Goal: Task Accomplishment & Management: Complete application form

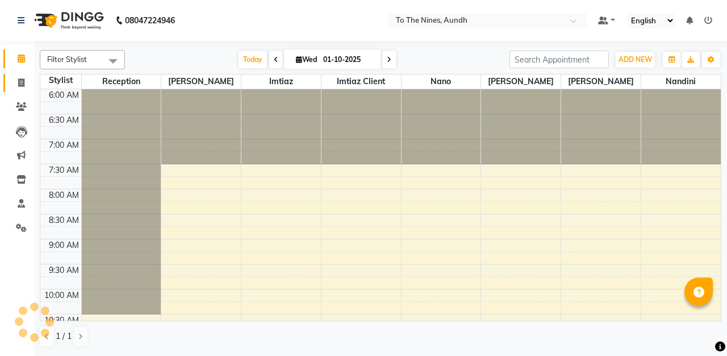
click at [27, 81] on span at bounding box center [21, 83] width 20 height 13
select select "614"
select select "service"
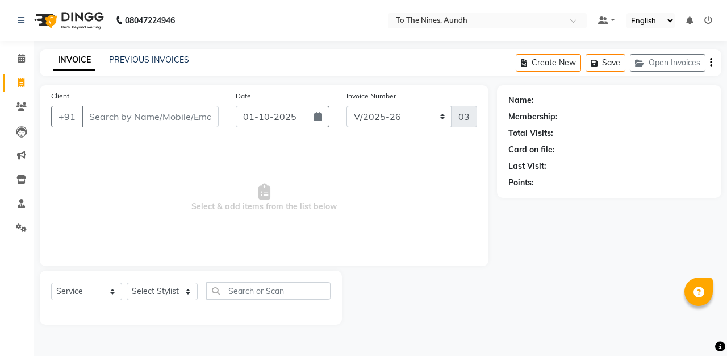
click at [155, 116] on input "Client" at bounding box center [150, 117] width 137 height 22
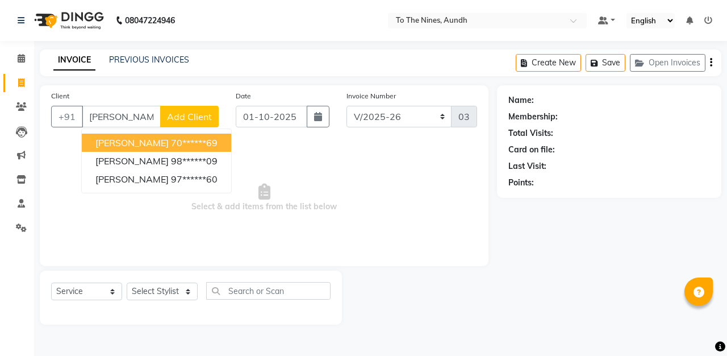
click at [174, 145] on ngb-highlight "70******69" at bounding box center [194, 142] width 47 height 11
type input "70******69"
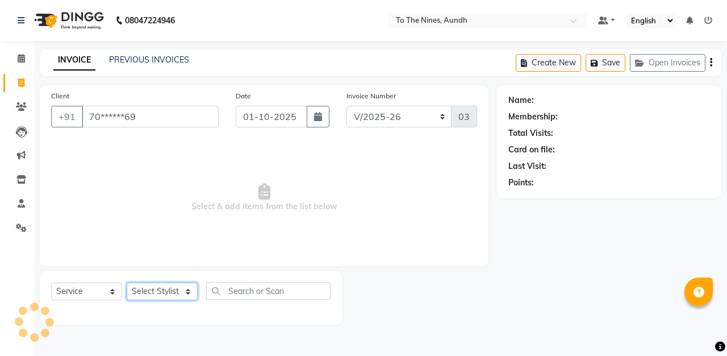
click at [183, 282] on select "Select Stylist Imtiaz Imtiaz client Nandini Nano Pushpa Reception Sajal Sujit" at bounding box center [162, 291] width 71 height 18
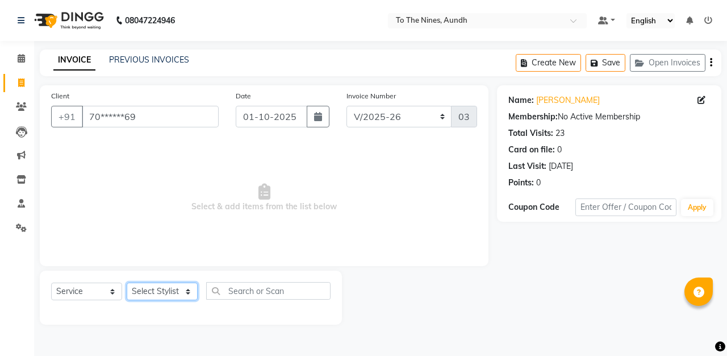
select select "19965"
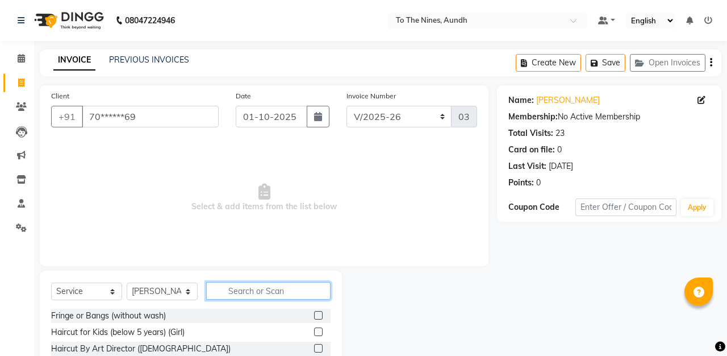
click at [263, 288] on input "text" at bounding box center [268, 291] width 124 height 18
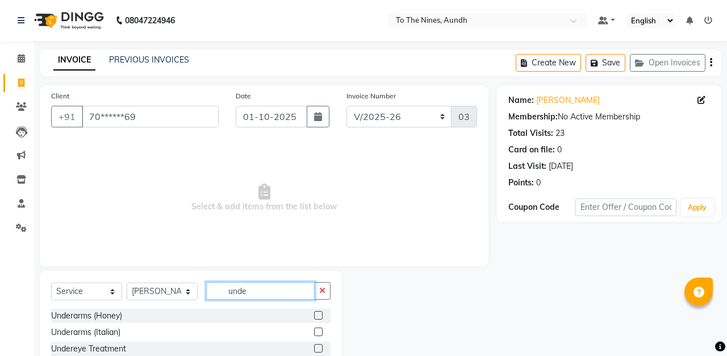
type input "unde"
click at [322, 333] on label at bounding box center [318, 331] width 9 height 9
click at [322, 333] on input "checkbox" at bounding box center [317, 331] width 7 height 7
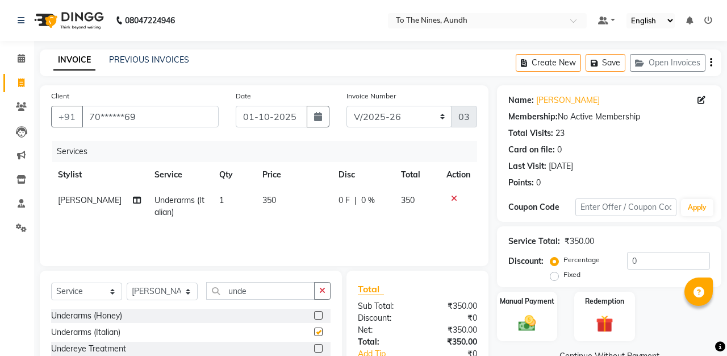
checkbox input "false"
click at [282, 295] on input "unde" at bounding box center [260, 291] width 108 height 18
type input "u"
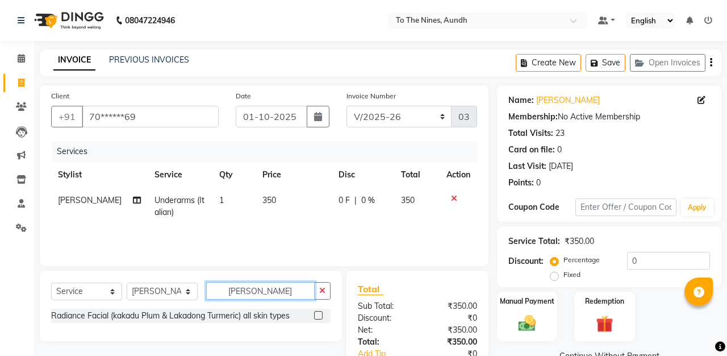
type input "kaka"
drag, startPoint x: 282, startPoint y: 295, endPoint x: 318, endPoint y: 314, distance: 40.2
click at [318, 314] on label at bounding box center [318, 315] width 9 height 9
click at [318, 314] on input "checkbox" at bounding box center [317, 315] width 7 height 7
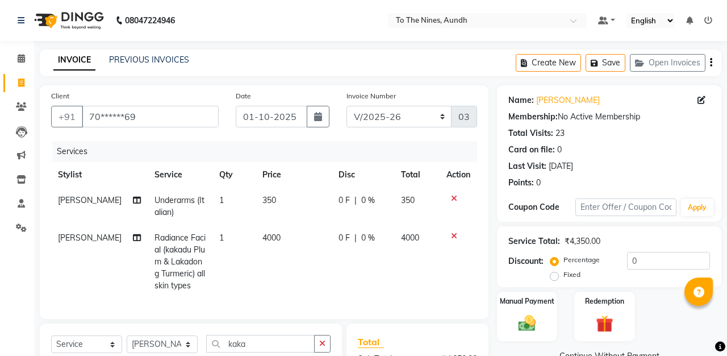
checkbox input "false"
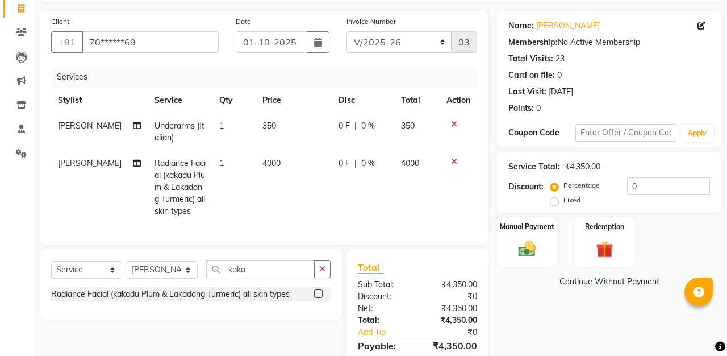
scroll to position [75, 0]
select select "92095"
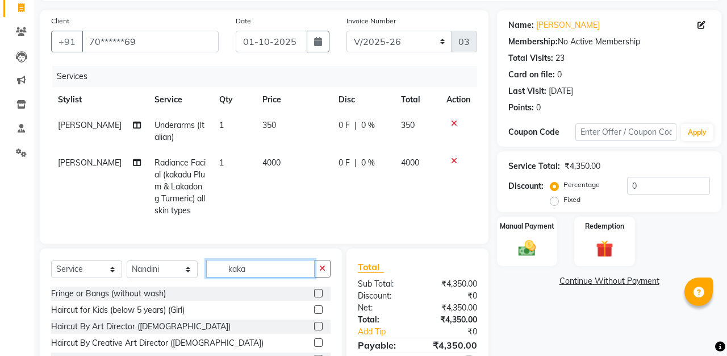
click at [282, 273] on input "kaka" at bounding box center [260, 269] width 108 height 18
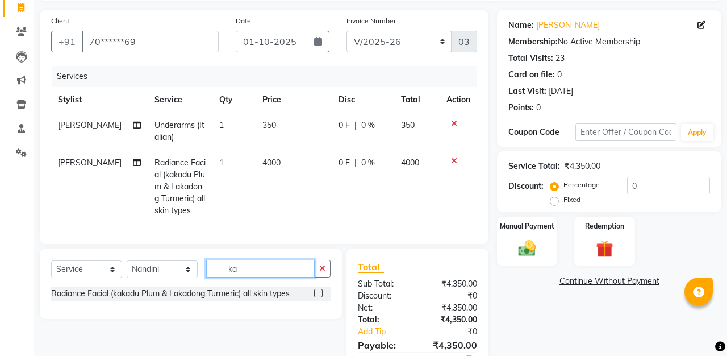
type input "k"
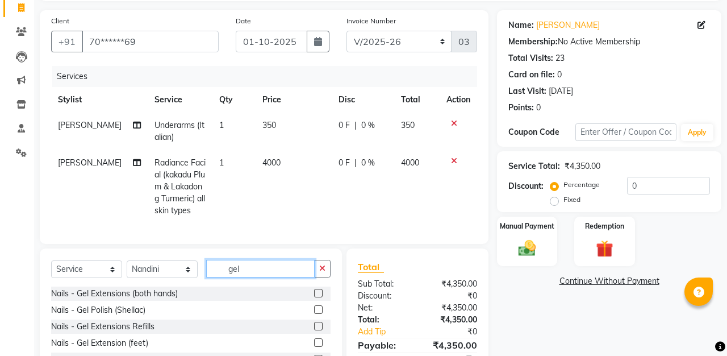
type input "gel"
click at [320, 310] on label at bounding box center [318, 309] width 9 height 9
click at [320, 310] on input "checkbox" at bounding box center [317, 309] width 7 height 7
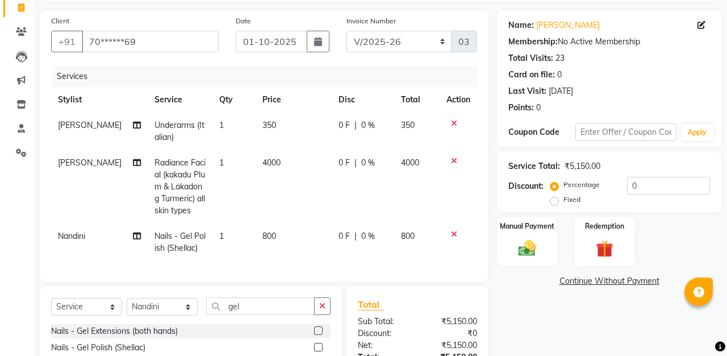
click at [317, 346] on label at bounding box center [318, 347] width 9 height 9
click at [317, 346] on input "checkbox" at bounding box center [317, 347] width 7 height 7
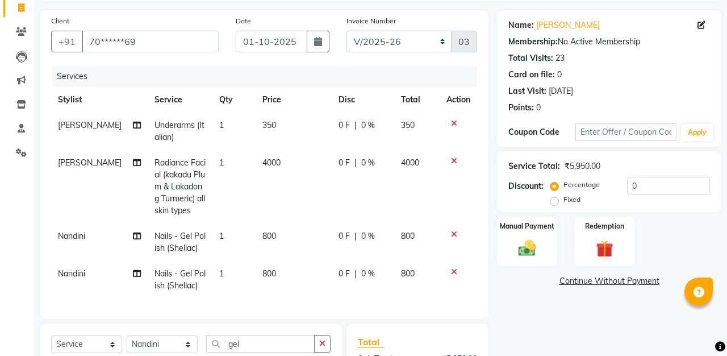
checkbox input "false"
click at [79, 236] on span "Nandini" at bounding box center [71, 236] width 27 height 10
select select "92095"
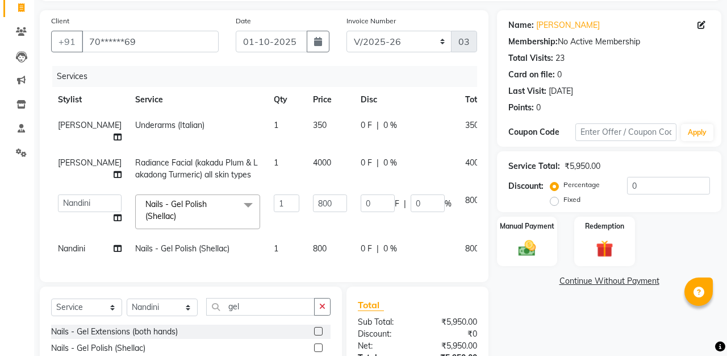
click at [79, 236] on td "Nandini" at bounding box center [89, 249] width 77 height 26
select select "92095"
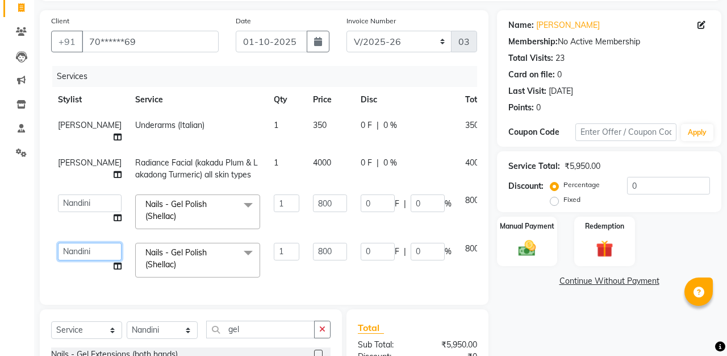
click at [74, 246] on select "Imtiaz Imtiaz client Nandini Nano Pushpa Reception Sajal Sujit" at bounding box center [90, 252] width 64 height 18
select select "67065"
click at [361, 204] on input "0" at bounding box center [378, 203] width 34 height 18
type input "300"
click at [397, 76] on div "Services" at bounding box center [268, 76] width 433 height 21
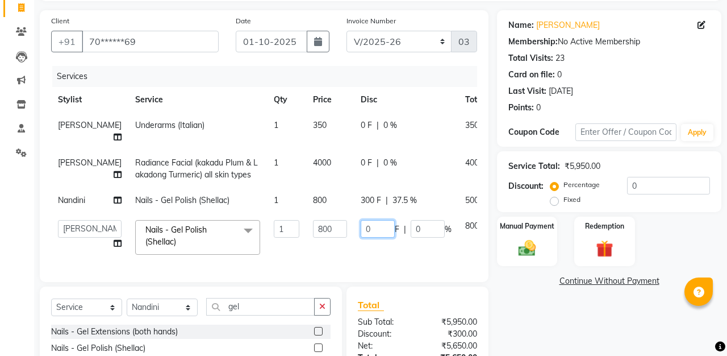
click at [361, 237] on input "0" at bounding box center [378, 229] width 34 height 18
type input "300"
click at [391, 72] on div "Services" at bounding box center [268, 76] width 433 height 21
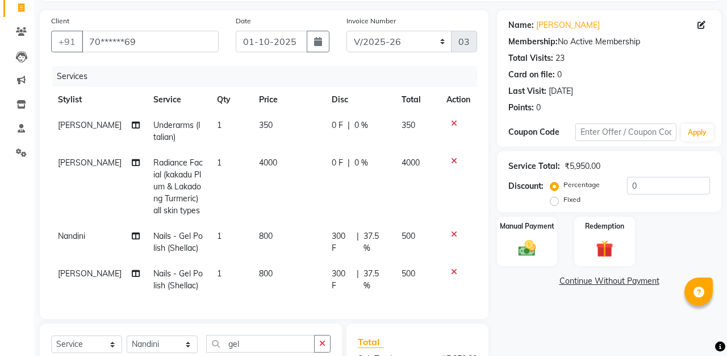
click at [333, 161] on span "0 F" at bounding box center [337, 163] width 11 height 12
select select "19965"
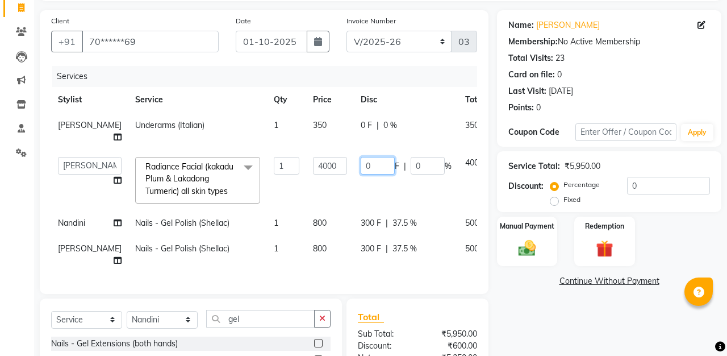
click at [361, 161] on input "0" at bounding box center [378, 166] width 34 height 18
type input "2000"
click at [352, 77] on div "Services" at bounding box center [268, 76] width 433 height 21
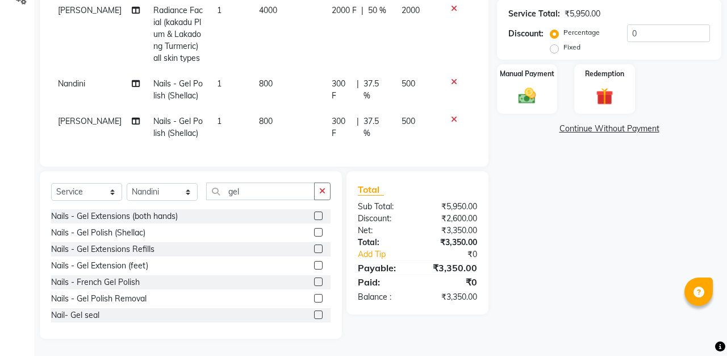
scroll to position [227, 0]
click at [258, 197] on input "gel" at bounding box center [260, 191] width 108 height 18
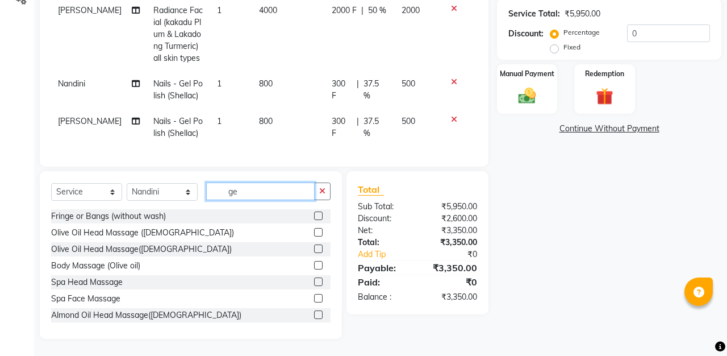
type input "g"
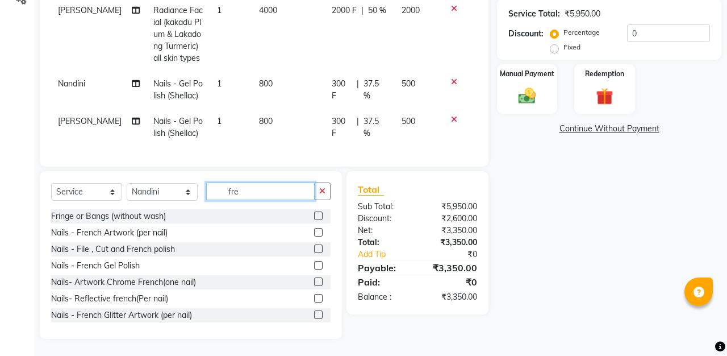
scroll to position [212, 0]
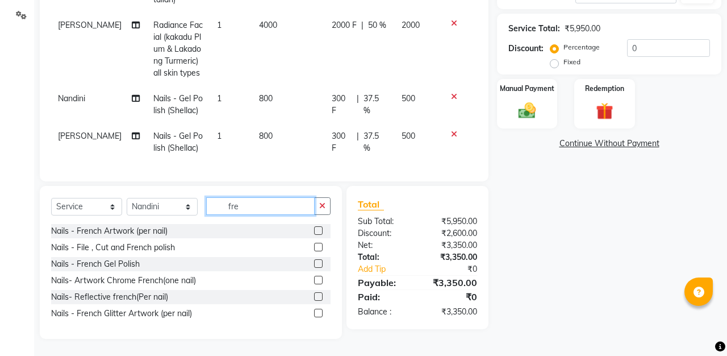
type input "fre"
click at [318, 227] on label at bounding box center [318, 230] width 9 height 9
click at [318, 227] on input "checkbox" at bounding box center [317, 230] width 7 height 7
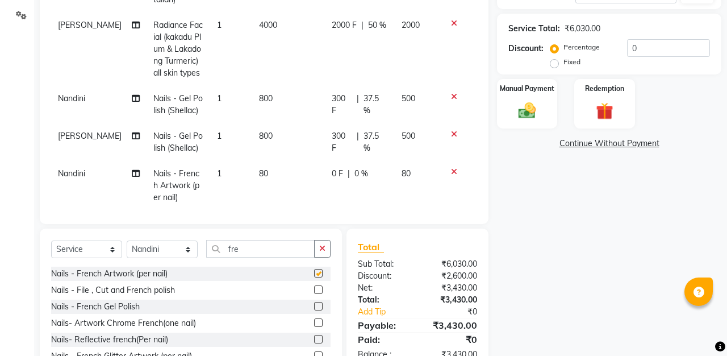
checkbox input "false"
click at [259, 173] on span "80" at bounding box center [263, 173] width 9 height 10
select select "92095"
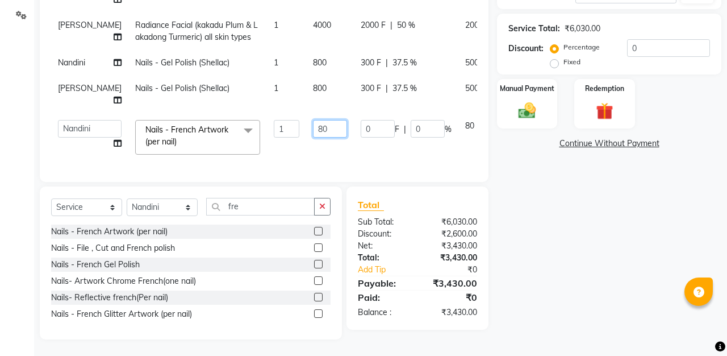
click at [313, 137] on input "80" at bounding box center [330, 129] width 34 height 18
type input "50"
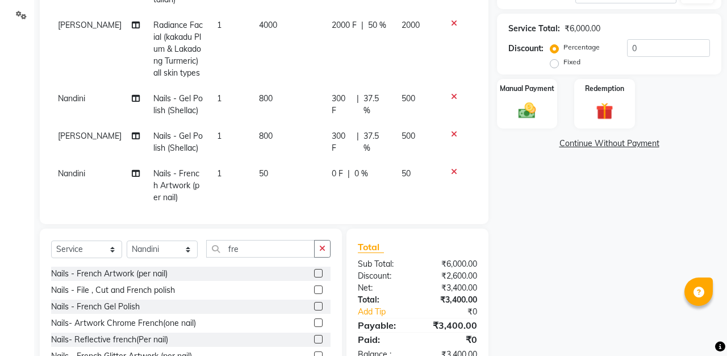
click at [215, 171] on td "1" at bounding box center [231, 185] width 42 height 49
select select "92095"
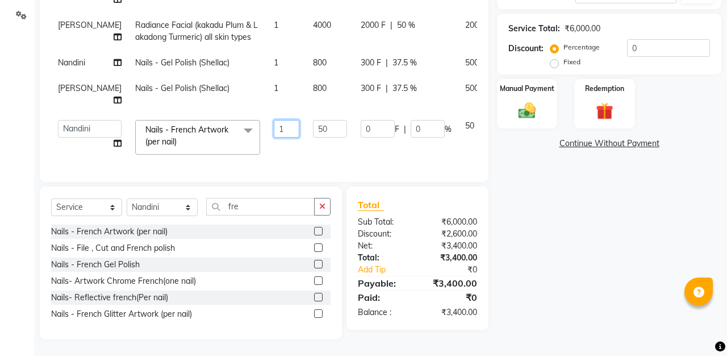
click at [274, 137] on input "1" at bounding box center [287, 129] width 26 height 18
type input "10"
click at [258, 66] on tbody "Pushpa Underarms (Italian) 1 350 0 F | 0 % 350 Pushpa Radiance Facial (kakadu P…" at bounding box center [290, 68] width 478 height 186
